Goal: Find contact information: Find contact information

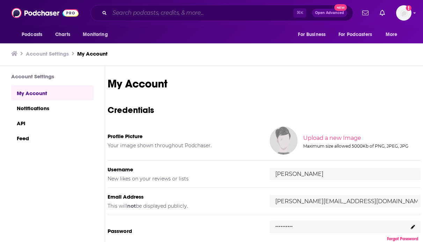
click at [145, 13] on input "Search podcasts, credits, & more..." at bounding box center [202, 12] width 184 height 11
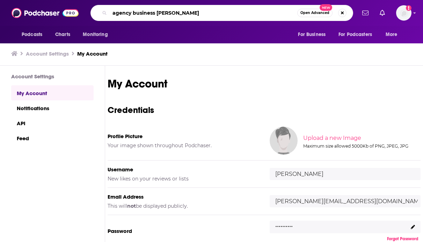
type input "agency business [PERSON_NAME]"
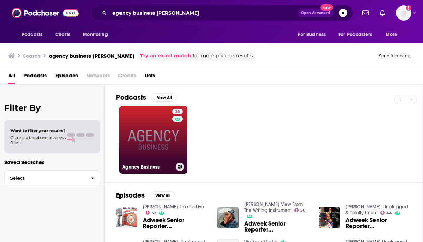
click at [145, 156] on link "26 Agency Business" at bounding box center [153, 140] width 68 height 68
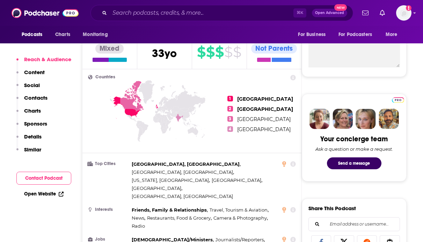
click at [69, 175] on button "Contact Podcast" at bounding box center [43, 177] width 55 height 13
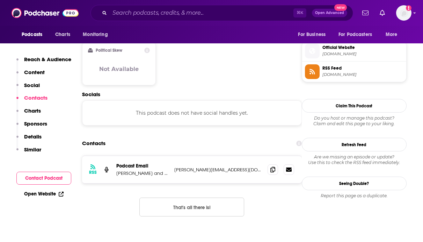
scroll to position [561, 0]
